Goal: Navigation & Orientation: Understand site structure

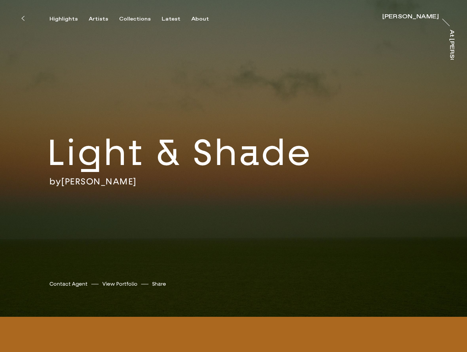
click at [234, 176] on div "by [PERSON_NAME]" at bounding box center [206, 181] width 313 height 11
click at [23, 18] on icon at bounding box center [22, 18] width 3 height 6
click at [69, 19] on div "Highlights" at bounding box center [64, 19] width 28 height 7
click at [103, 19] on div "Artists" at bounding box center [98, 19] width 19 height 7
click at [138, 19] on div "Collections" at bounding box center [135, 19] width 32 height 7
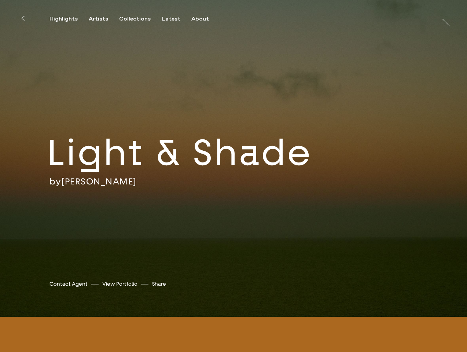
click at [173, 19] on div "Latest" at bounding box center [171, 19] width 19 height 7
click at [201, 19] on div "About" at bounding box center [200, 19] width 18 height 7
